Goal: Obtain resource: Download file/media

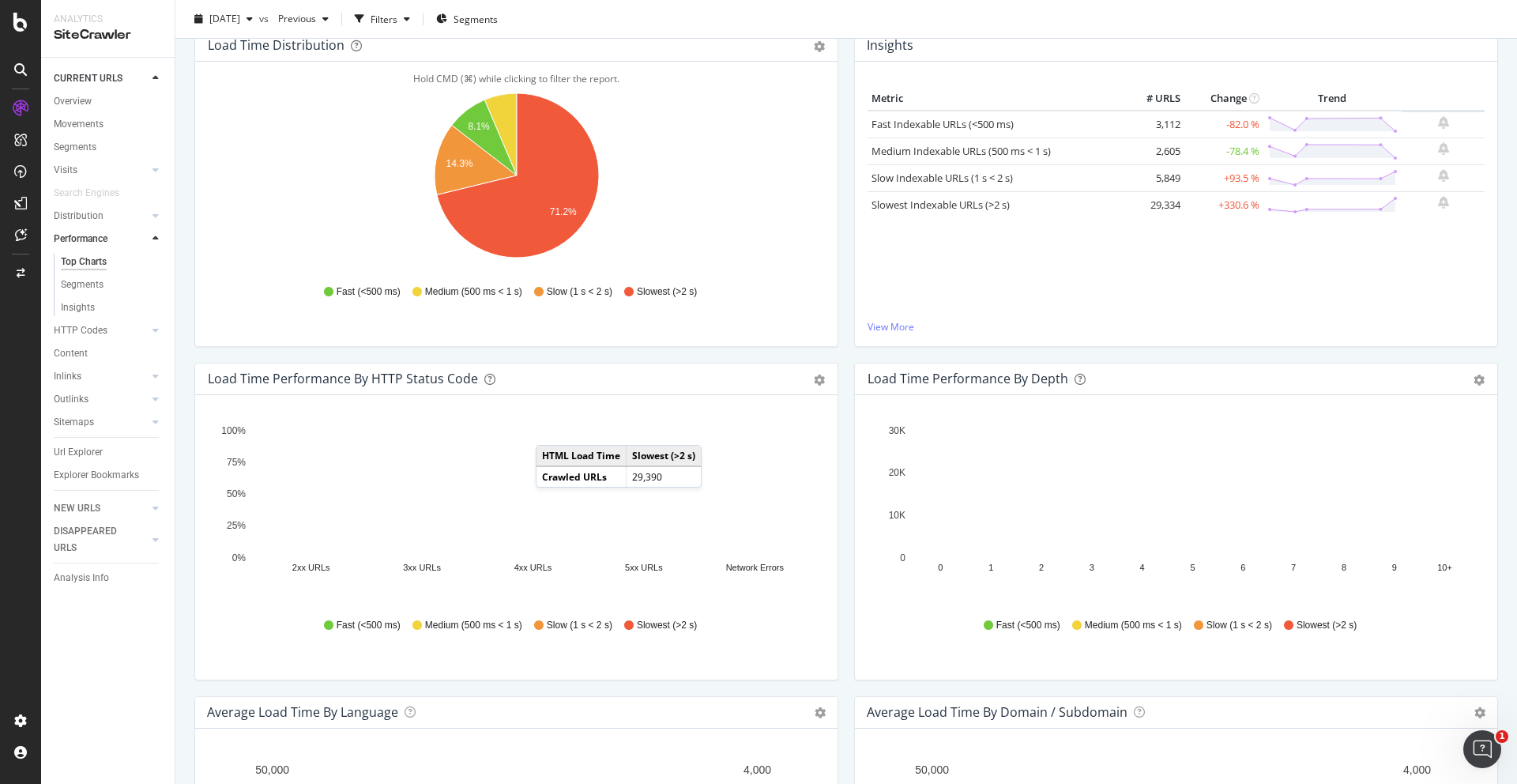
scroll to position [234, 0]
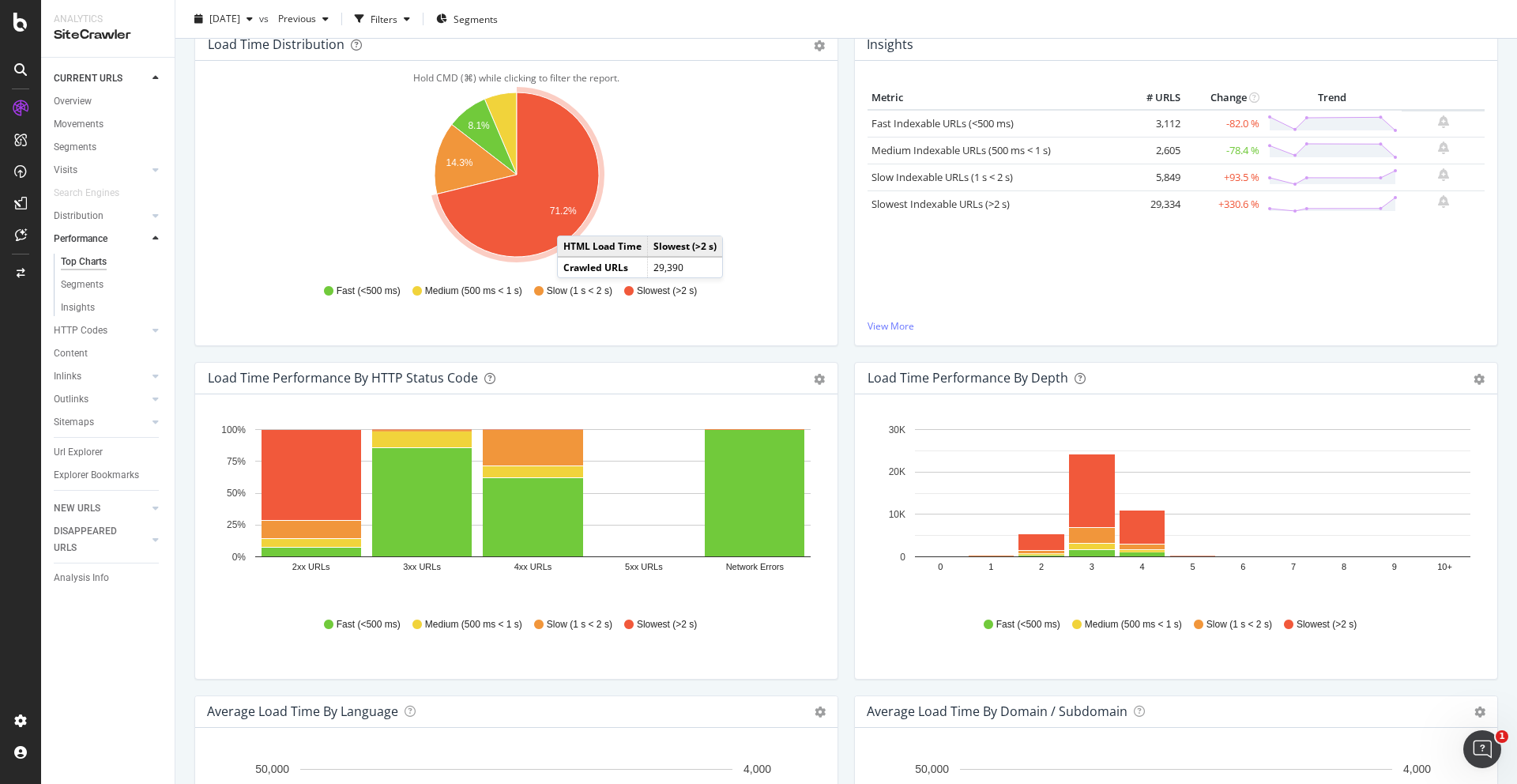
click at [573, 220] on icon "A chart." at bounding box center [518, 174] width 162 height 164
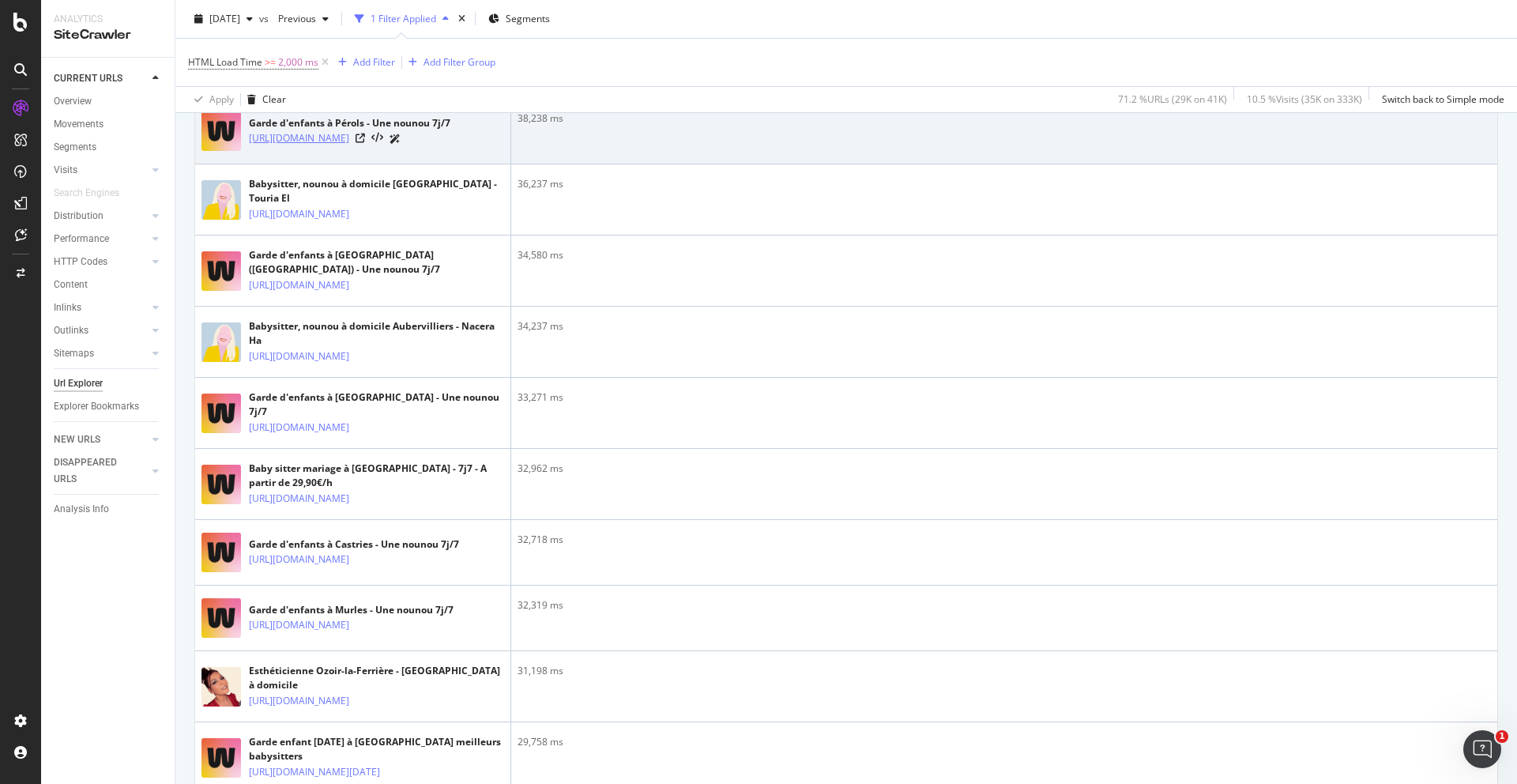
scroll to position [172, 0]
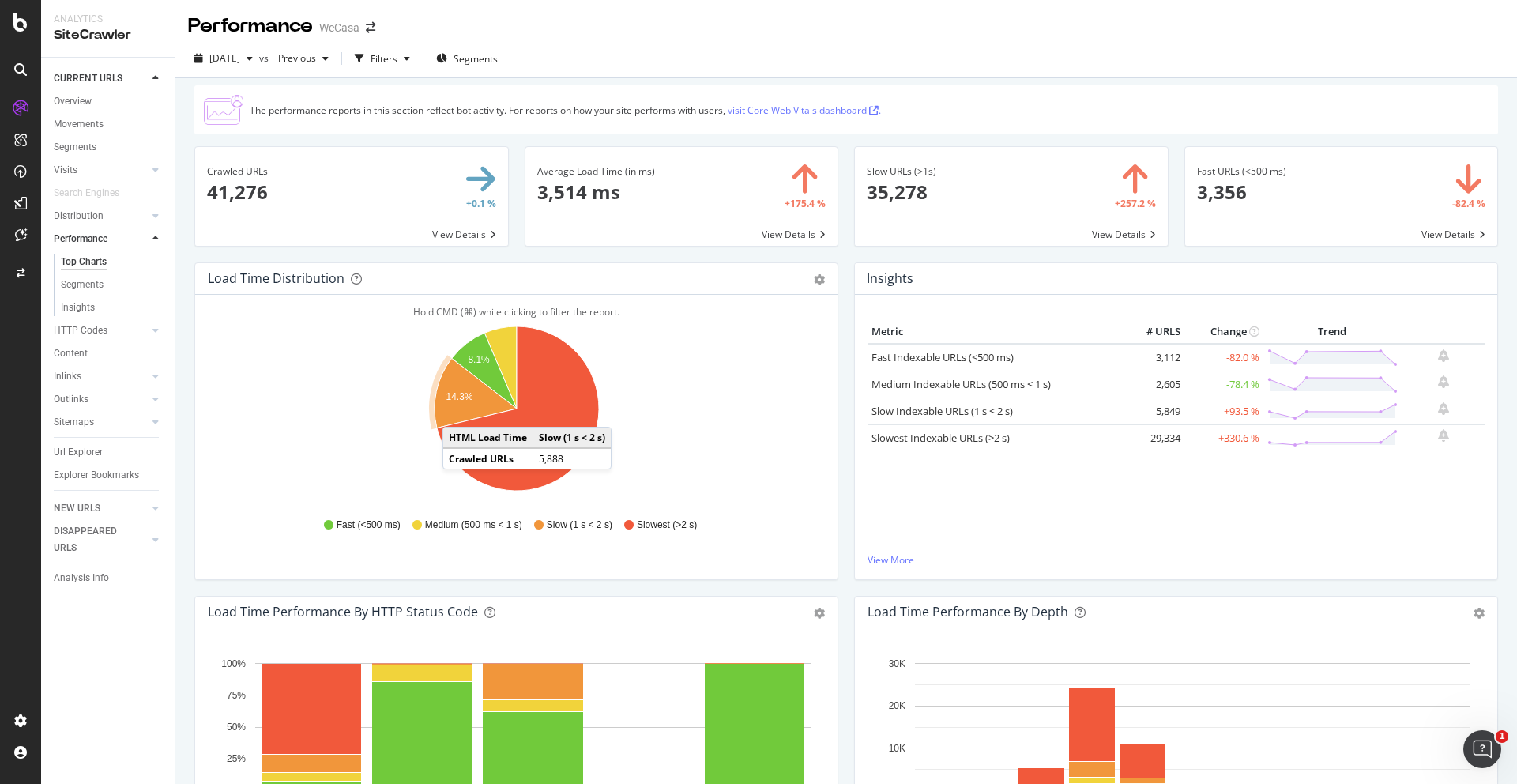
click at [458, 411] on icon "A chart." at bounding box center [476, 392] width 83 height 69
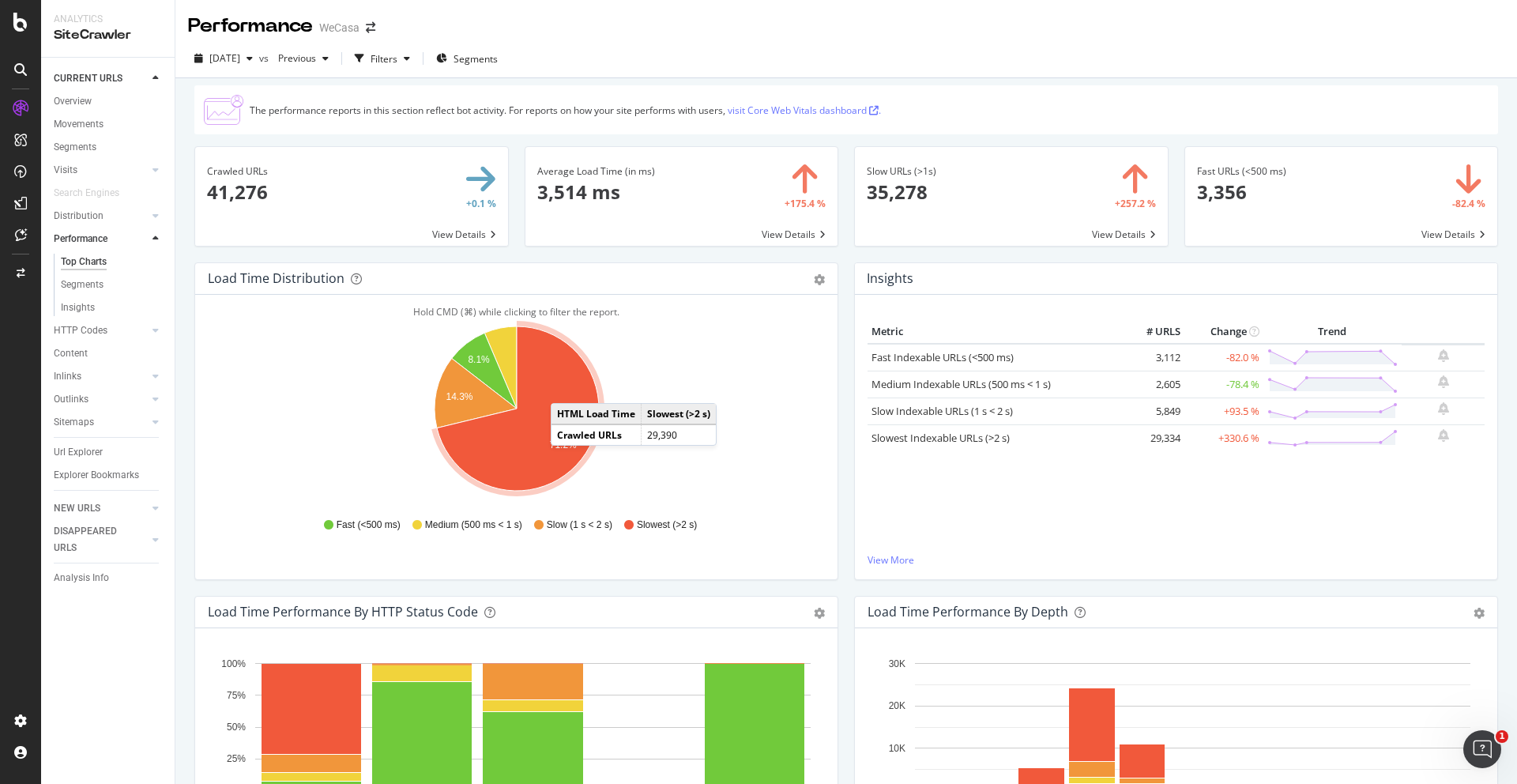
click at [566, 387] on icon "A chart." at bounding box center [518, 407] width 162 height 164
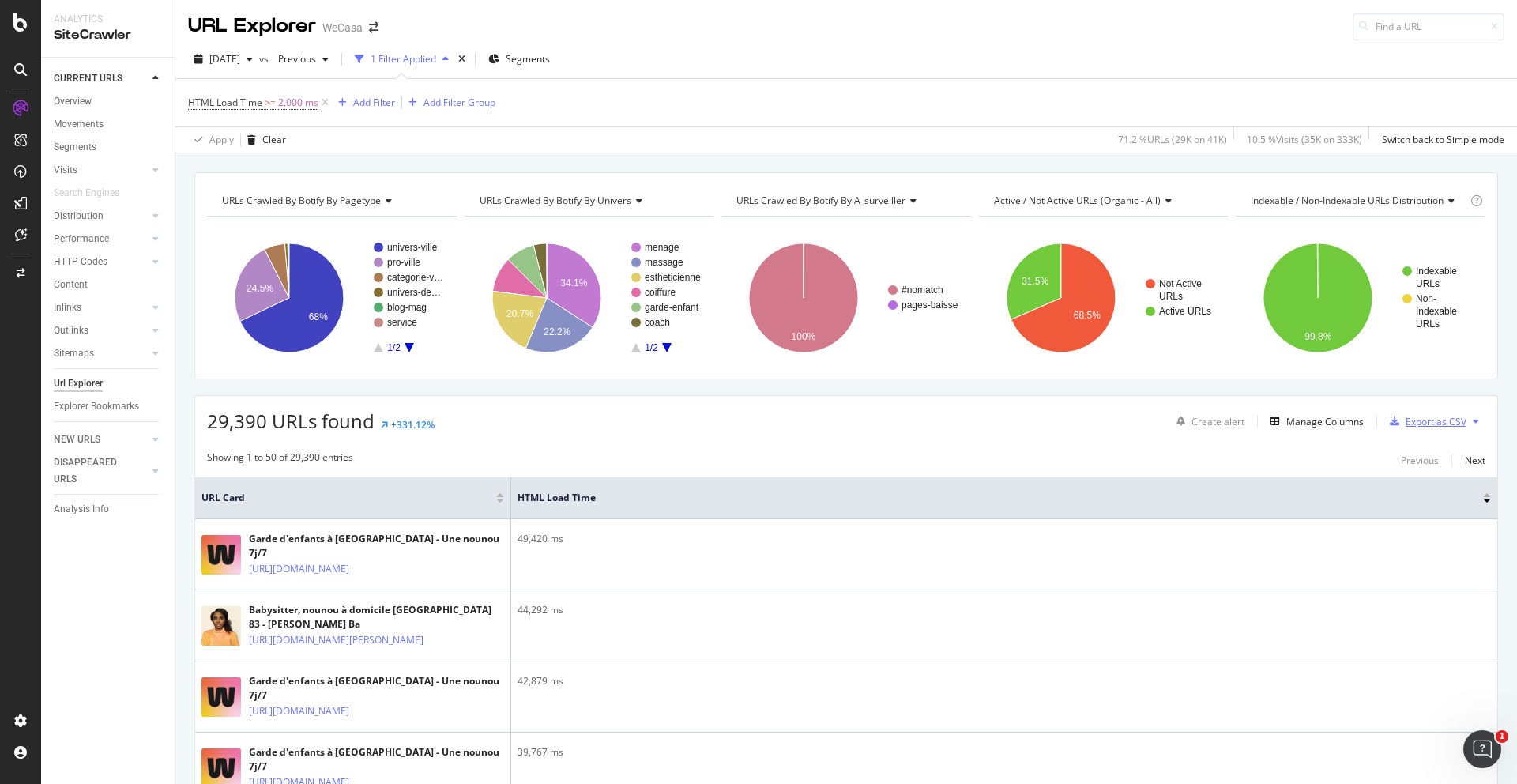
click at [1461, 423] on div "Export as CSV" at bounding box center [1436, 422] width 61 height 13
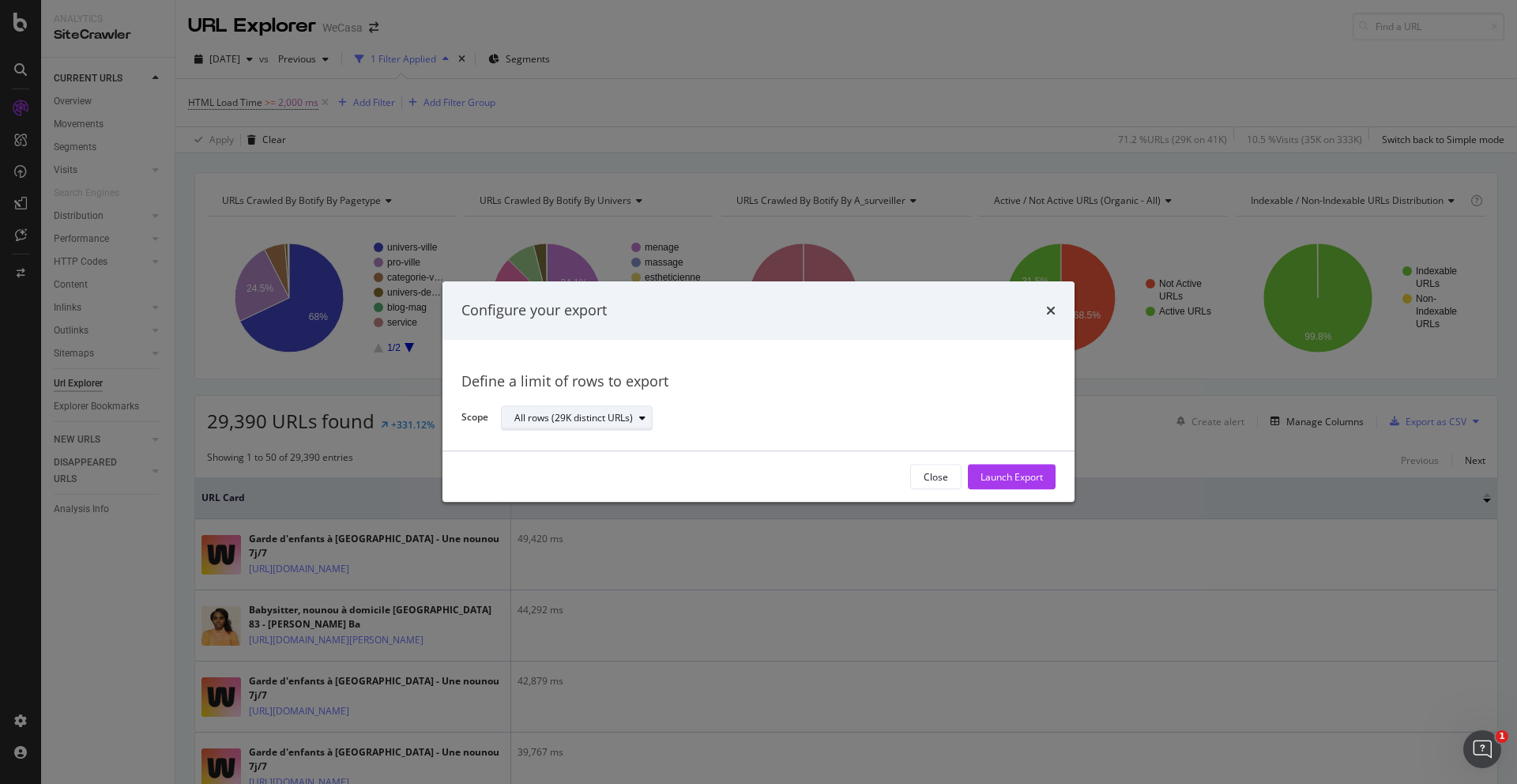
click at [629, 420] on div "All rows (29K distinct URLs)" at bounding box center [574, 418] width 118 height 9
click at [758, 406] on div "All rows (29K distinct URLs)" at bounding box center [771, 418] width 542 height 27
click at [1032, 470] on div "Launch Export" at bounding box center [1012, 477] width 62 height 13
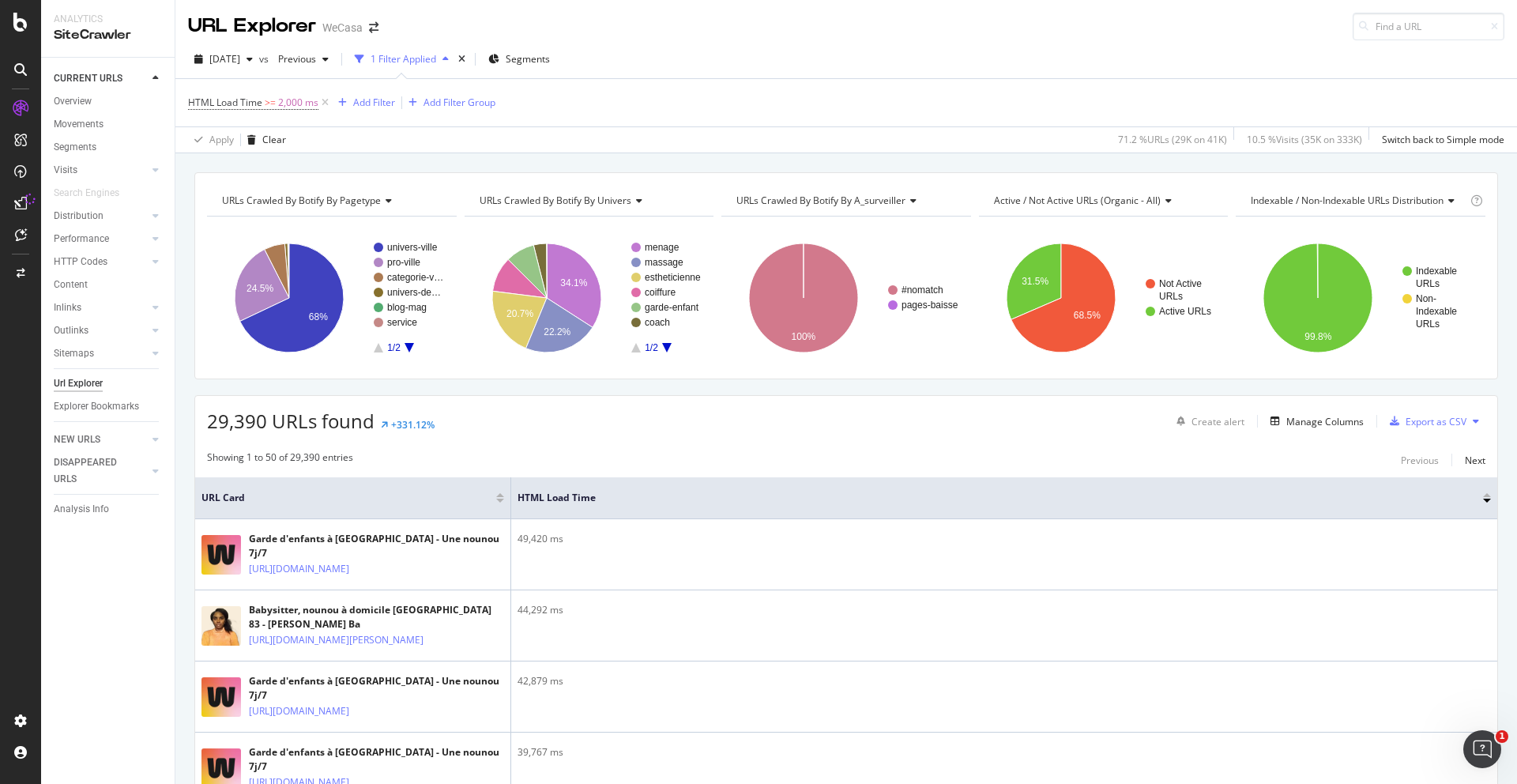
click at [18, 212] on div at bounding box center [20, 203] width 25 height 25
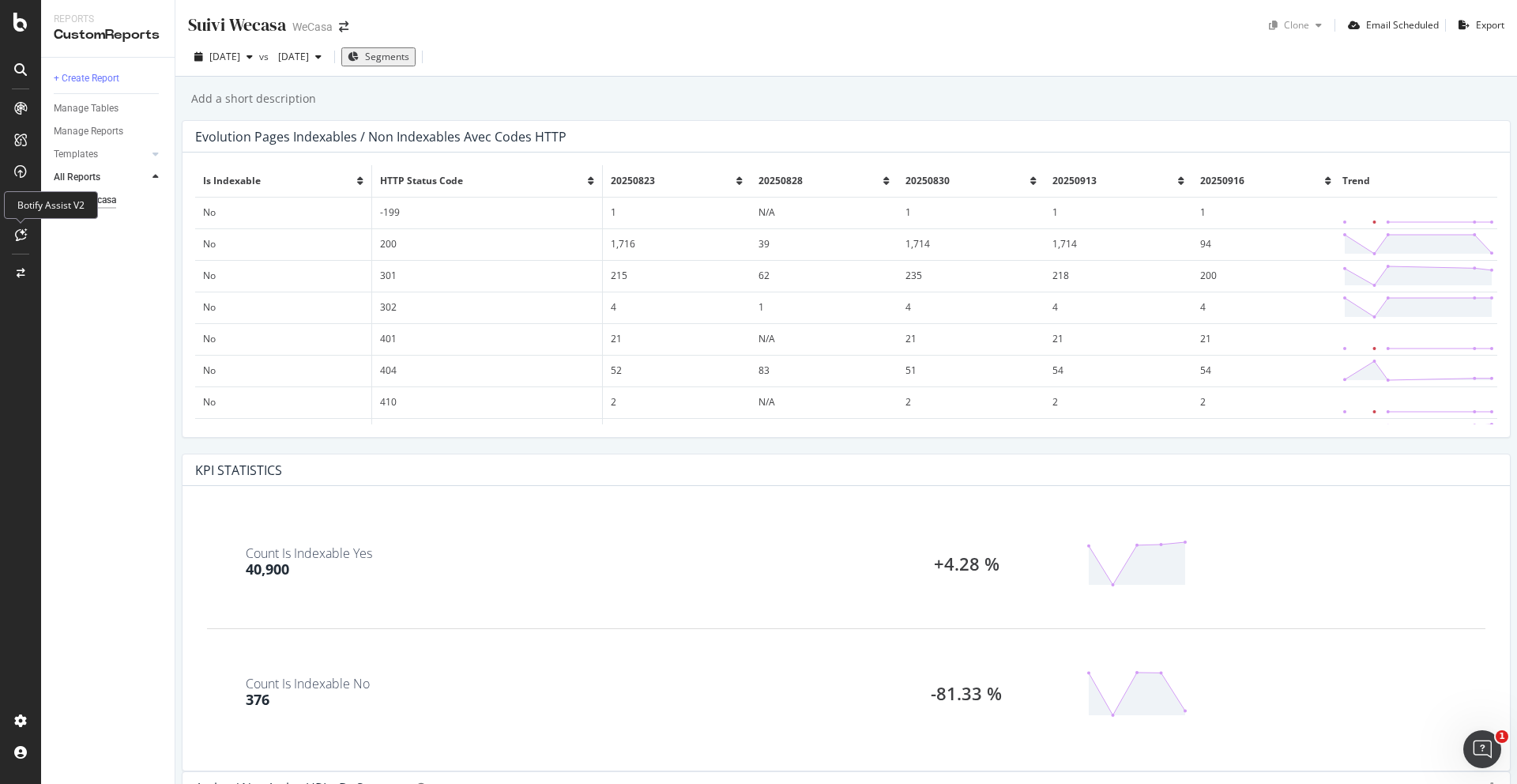
click at [23, 202] on div "Botify Assist V2" at bounding box center [51, 205] width 94 height 27
click at [21, 202] on icon at bounding box center [20, 203] width 16 height 16
click at [107, 269] on div "DataExports" at bounding box center [89, 269] width 62 height 16
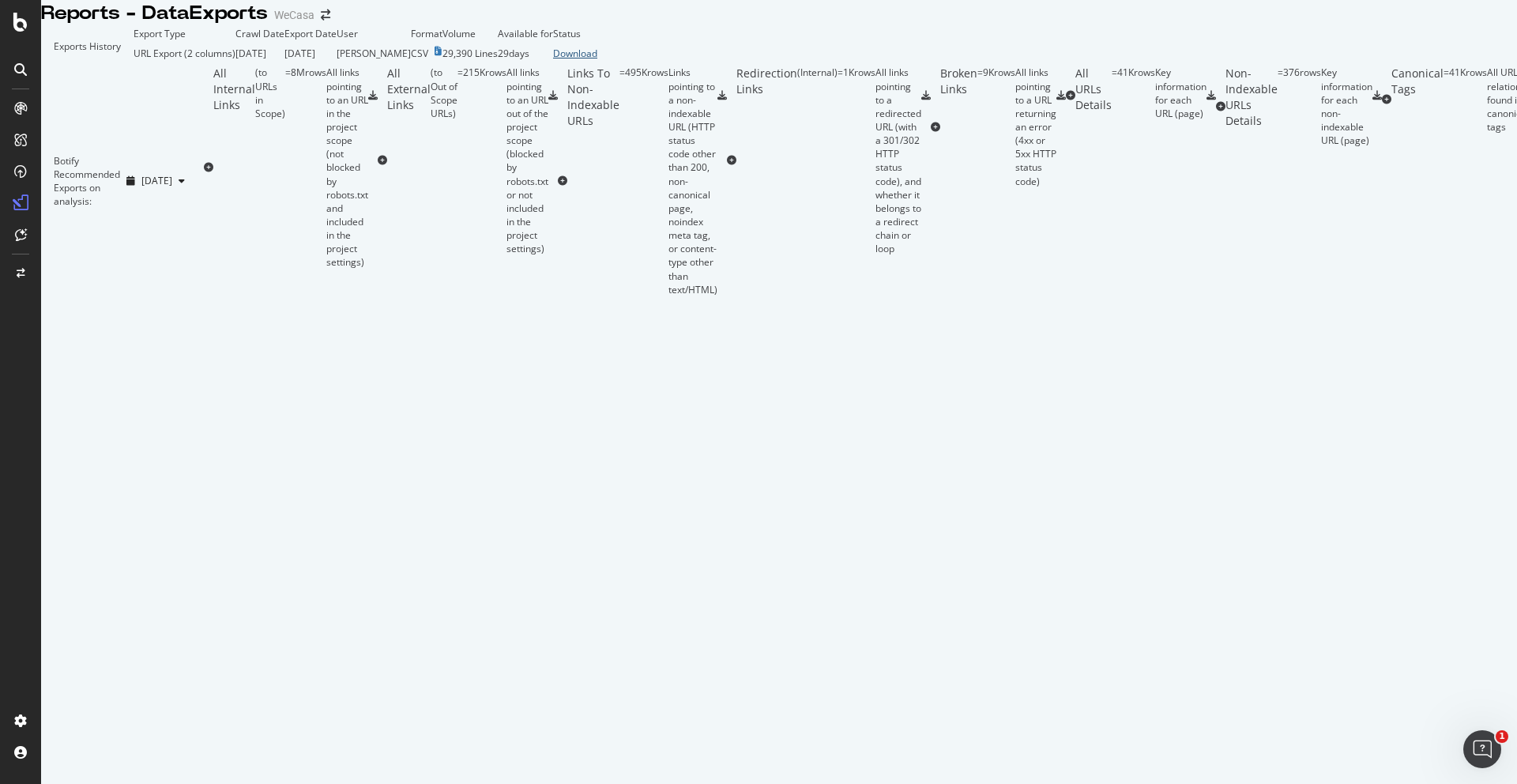
click at [597, 60] on div "Download" at bounding box center [575, 54] width 44 height 13
click at [23, 76] on div at bounding box center [20, 69] width 25 height 25
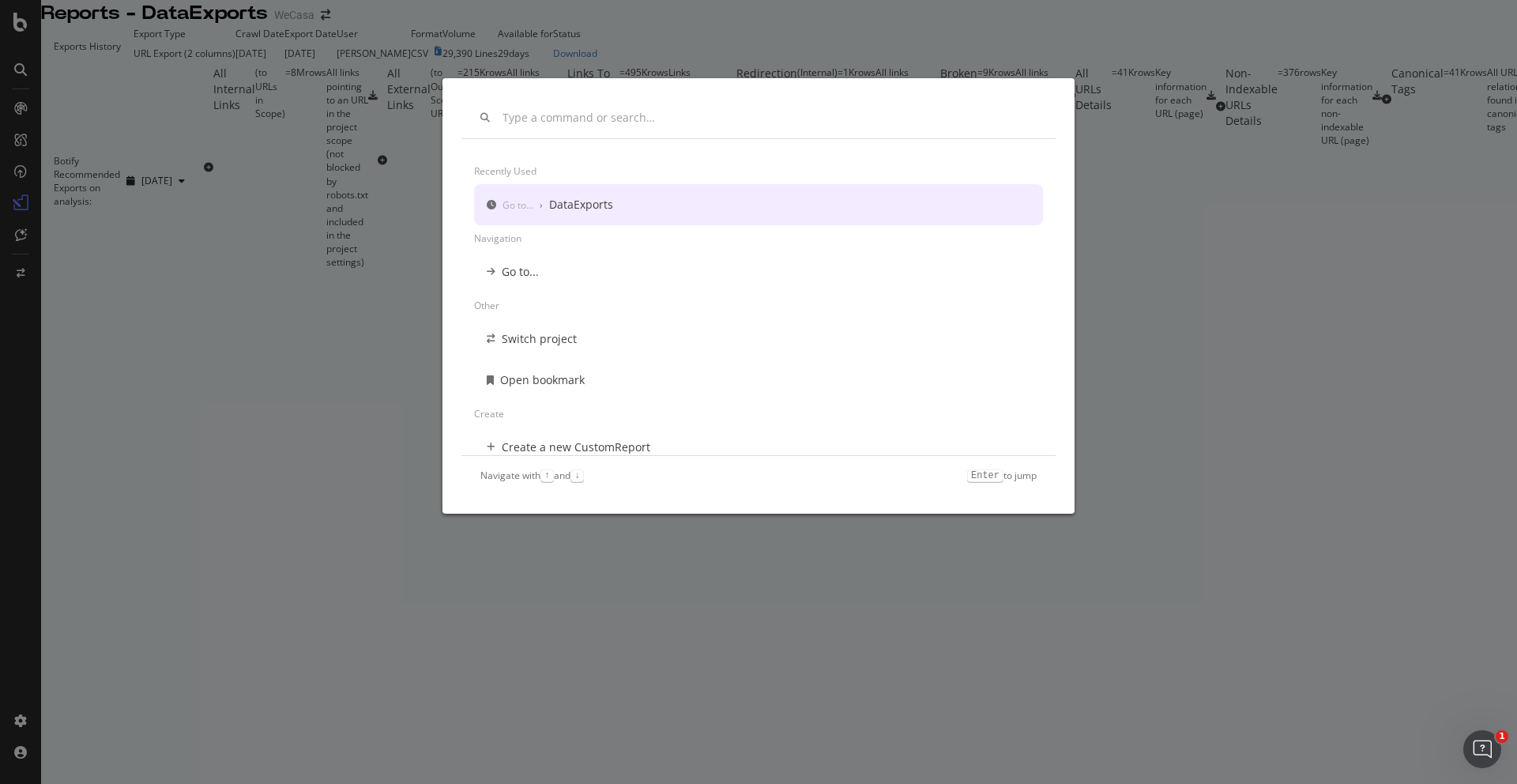
click at [48, 136] on div "Recently used Go to... › DataExports Navigation Go to... Other Switch project O…" at bounding box center [758, 392] width 1517 height 784
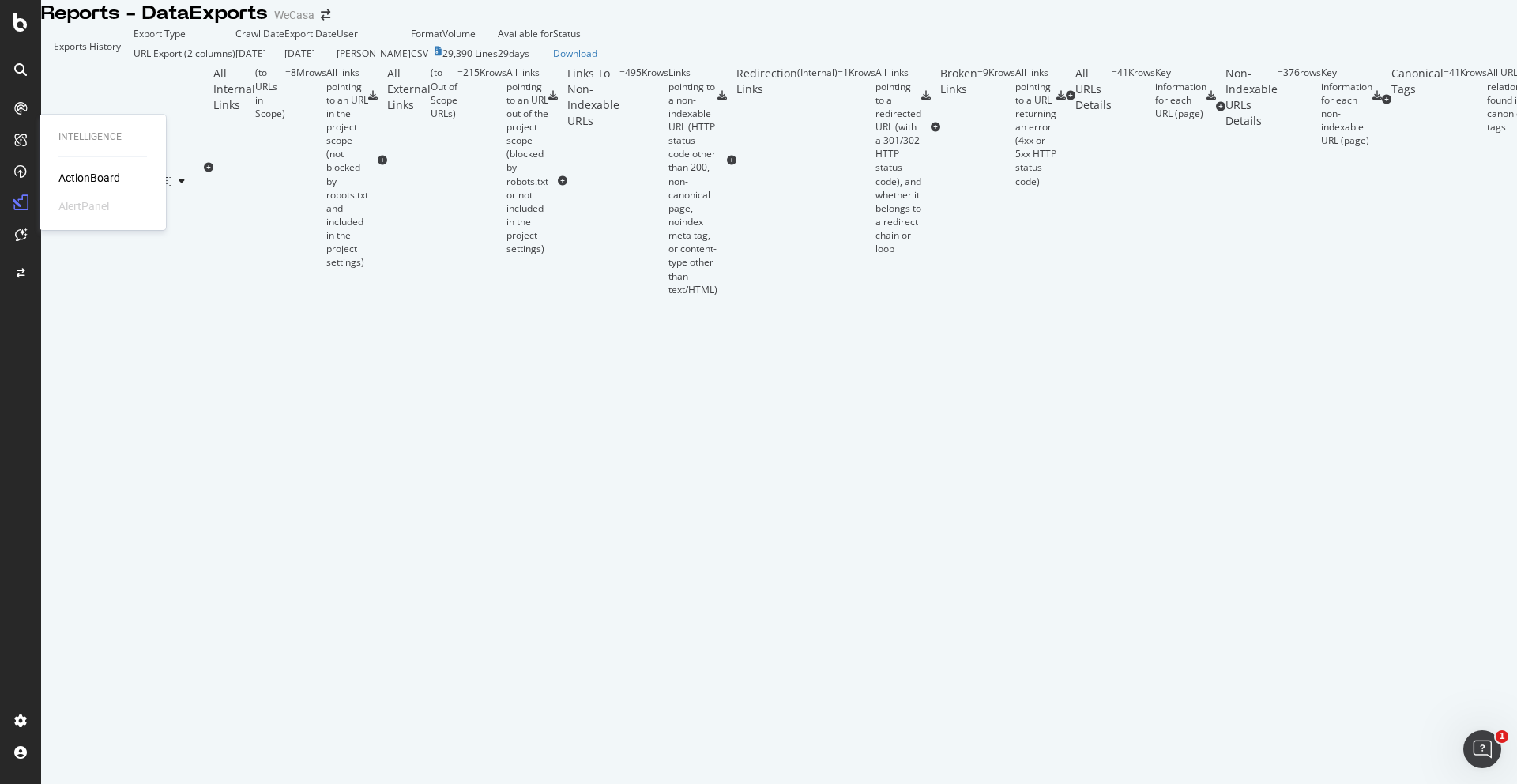
click at [21, 136] on icon at bounding box center [20, 139] width 12 height 12
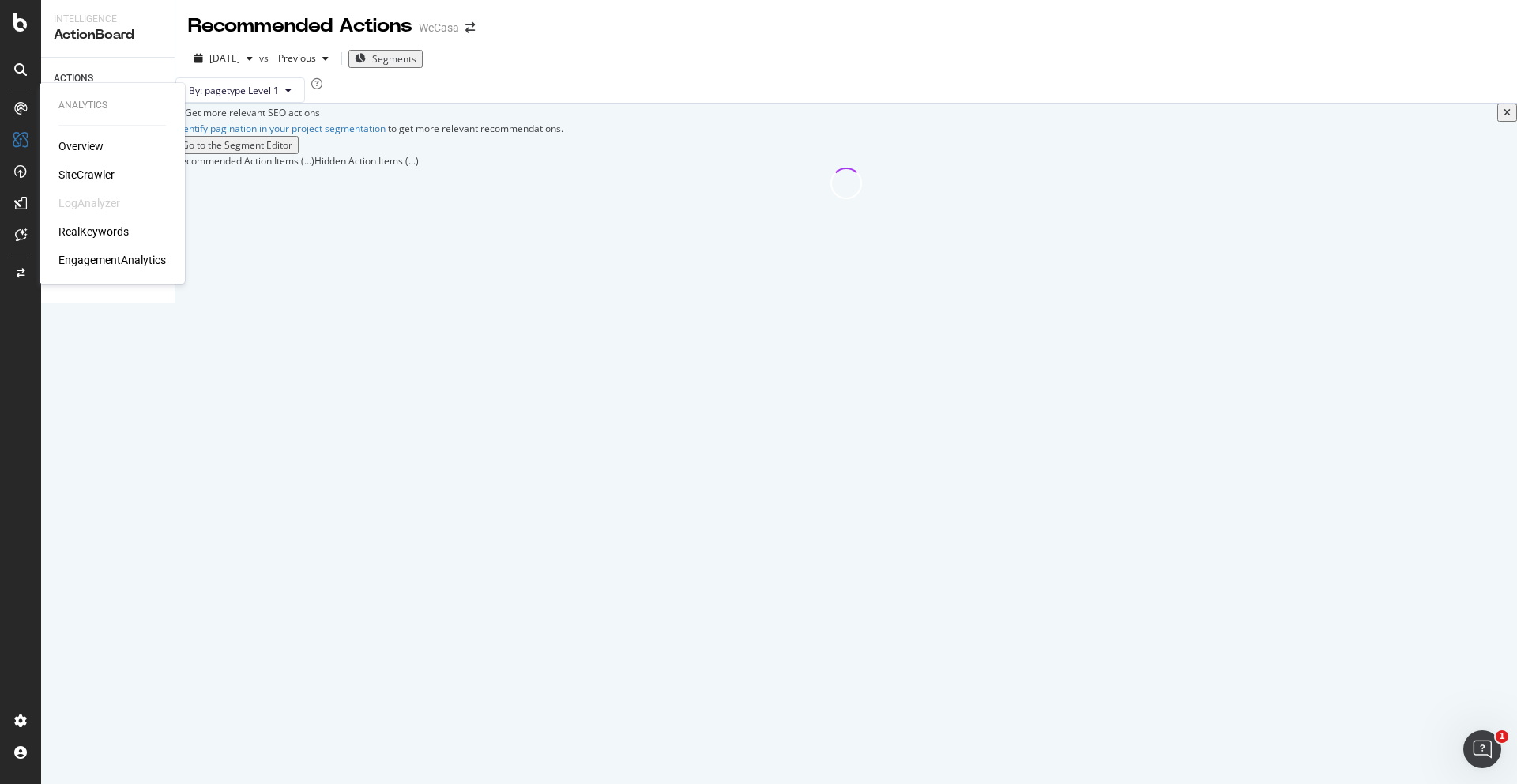
click at [74, 146] on div "Overview" at bounding box center [81, 146] width 45 height 16
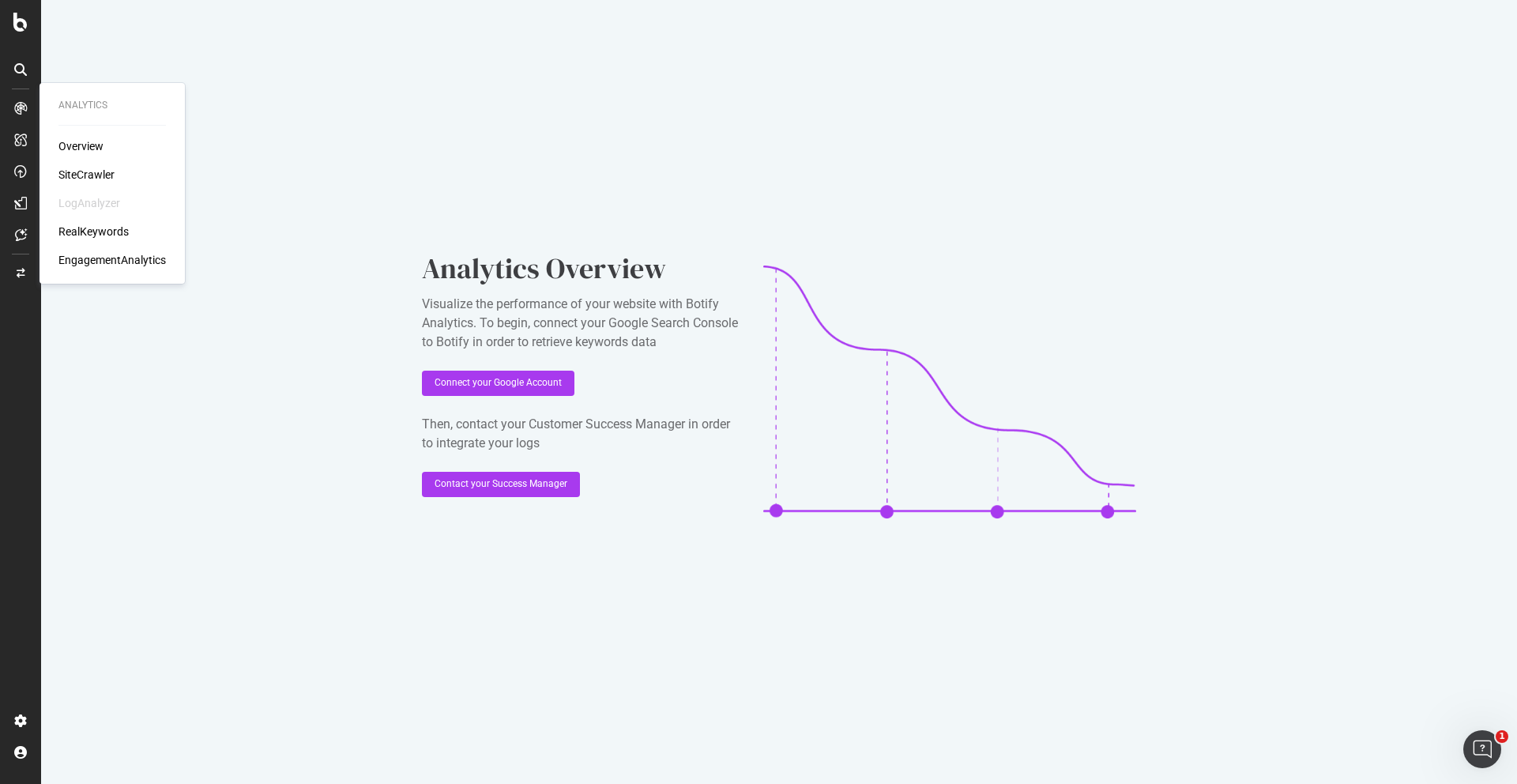
click at [118, 177] on div "SiteCrawler" at bounding box center [112, 175] width 107 height 16
click at [106, 176] on div "SiteCrawler" at bounding box center [86, 175] width 56 height 16
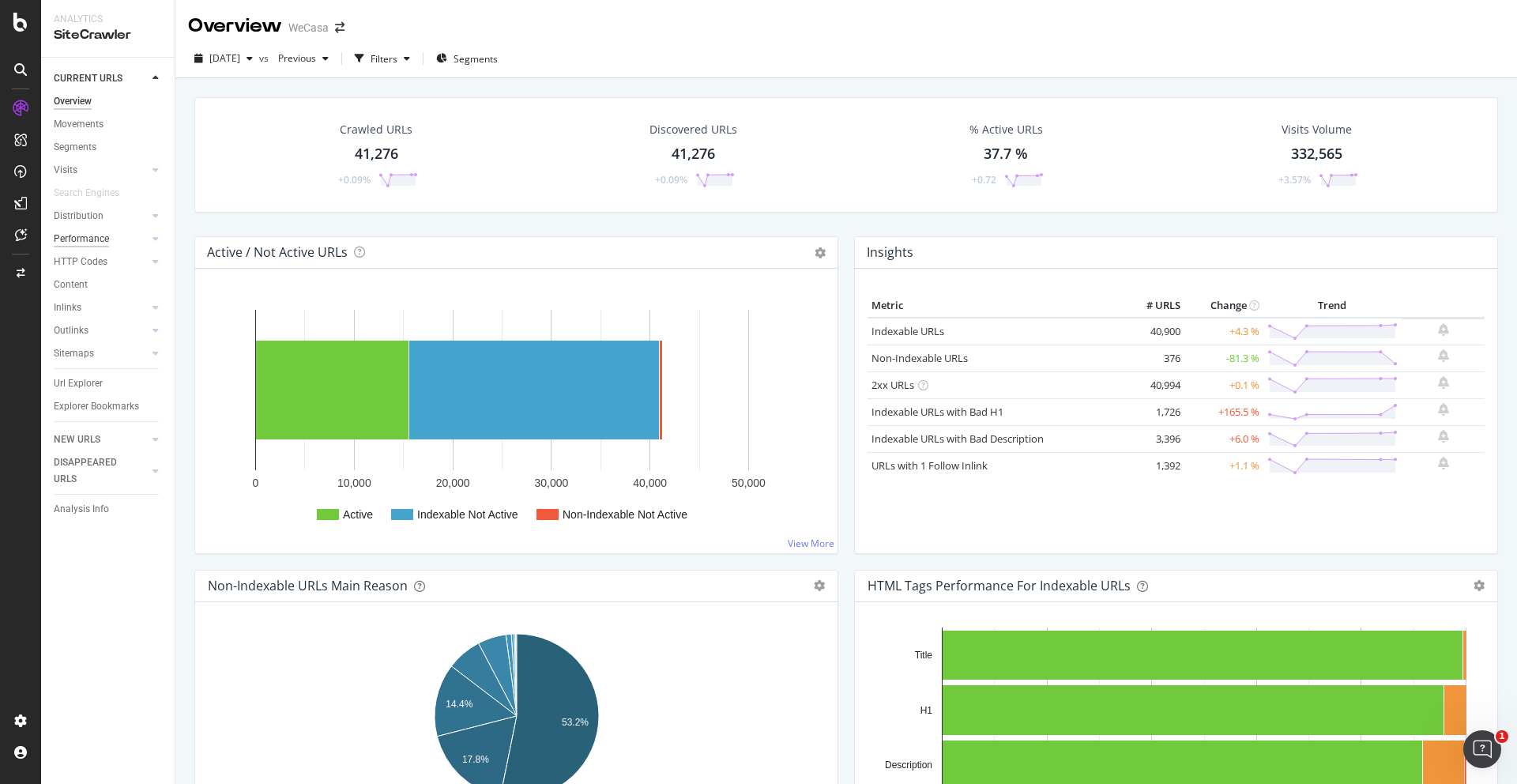
click at [83, 241] on div "Performance" at bounding box center [81, 239] width 55 height 17
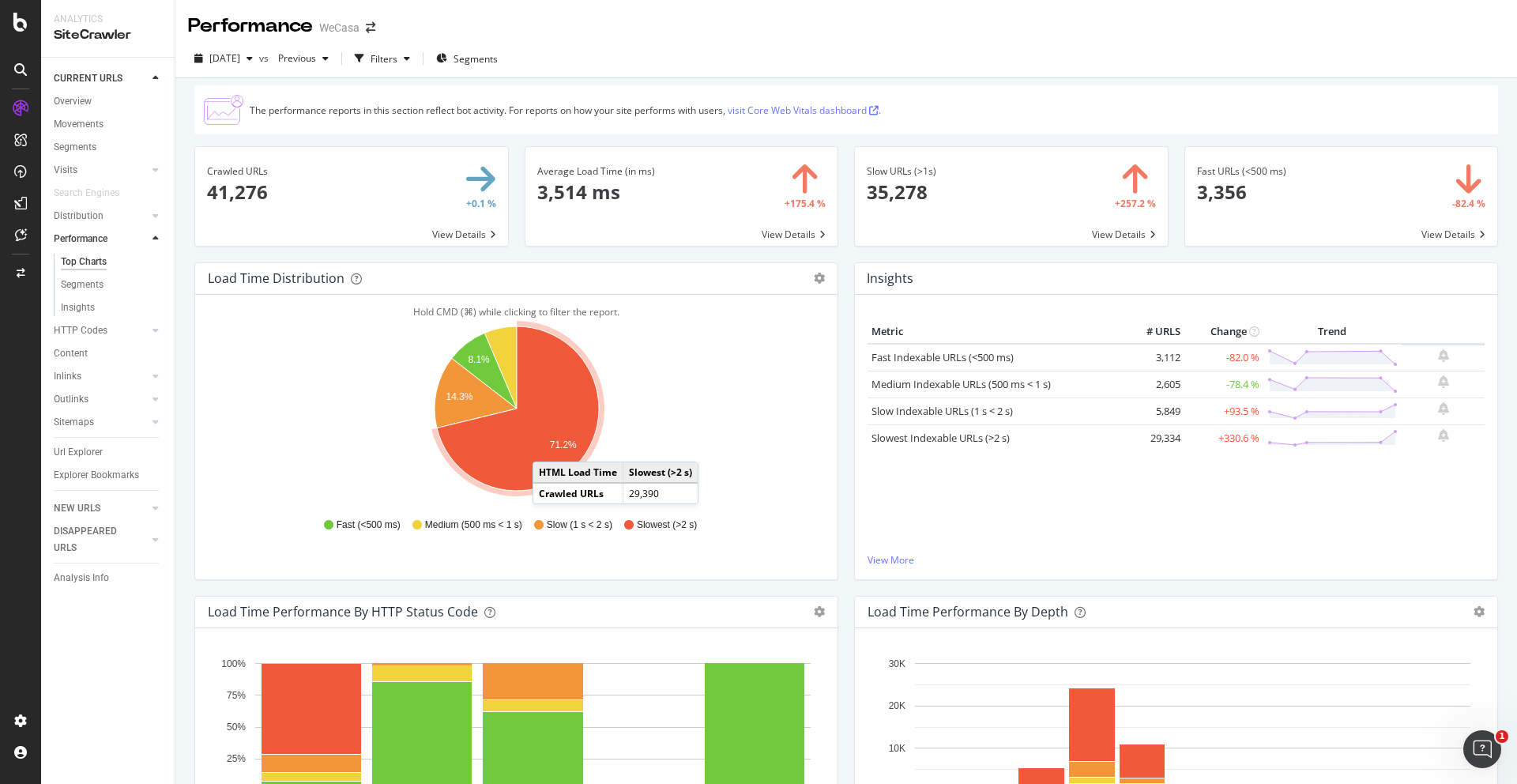
click at [534, 462] on td "HTML Load Time" at bounding box center [579, 472] width 90 height 21
click at [530, 431] on icon "A chart." at bounding box center [518, 407] width 162 height 164
